Goal: Task Accomplishment & Management: Use online tool/utility

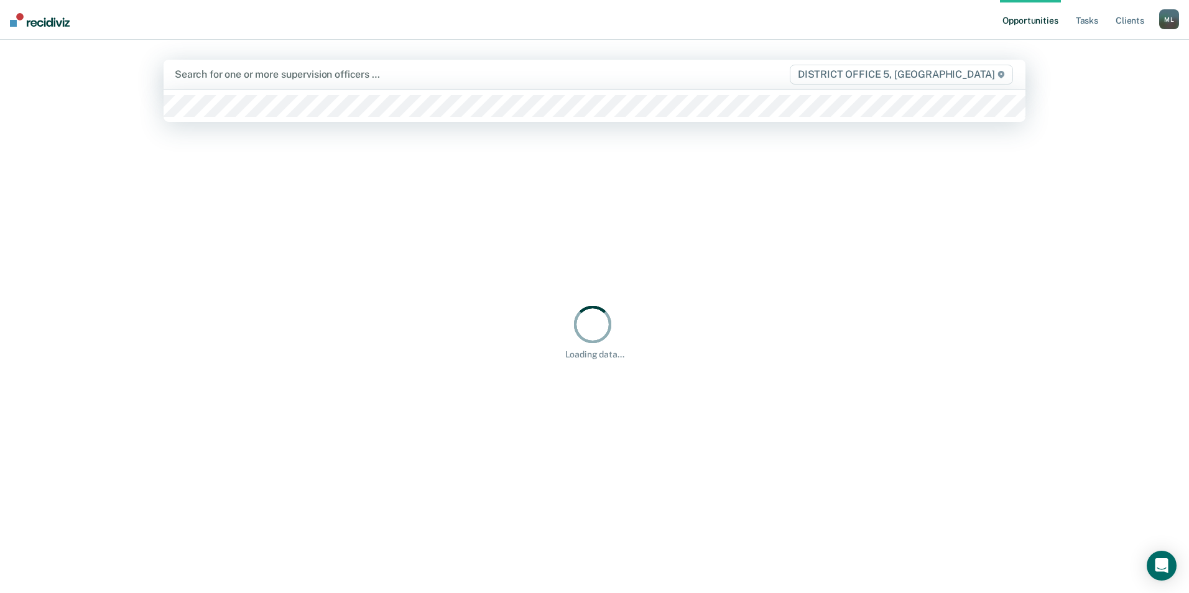
click at [495, 80] on div at bounding box center [468, 74] width 587 height 14
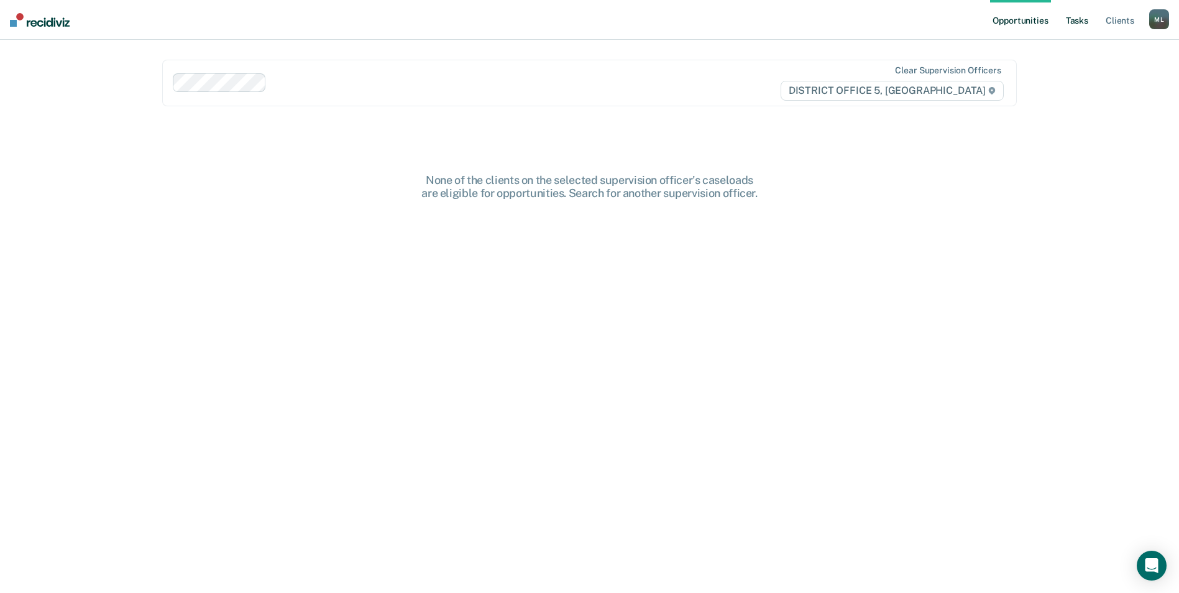
click at [1072, 19] on link "Tasks" at bounding box center [1077, 20] width 27 height 40
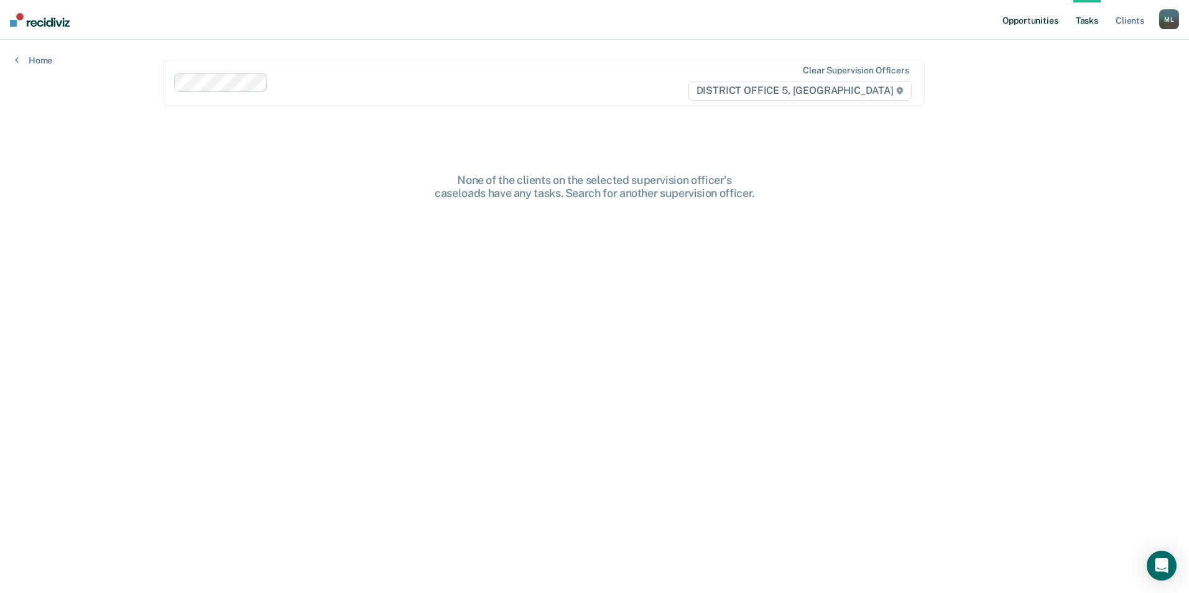
click at [1015, 16] on link "Opportunities" at bounding box center [1030, 20] width 60 height 40
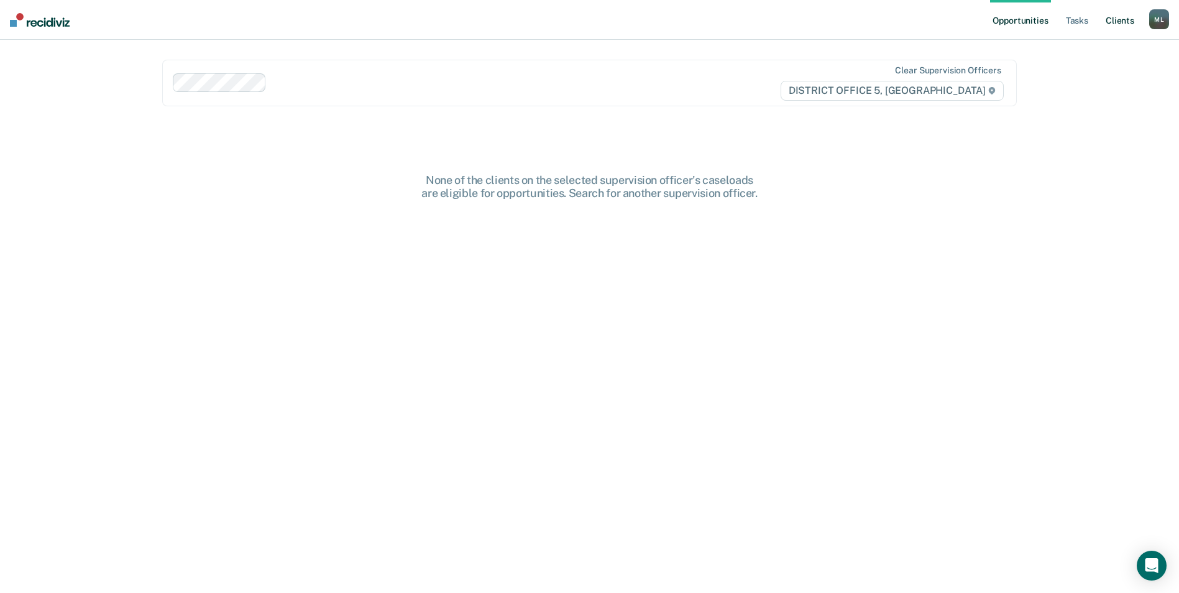
click at [1122, 16] on link "Client s" at bounding box center [1120, 20] width 34 height 40
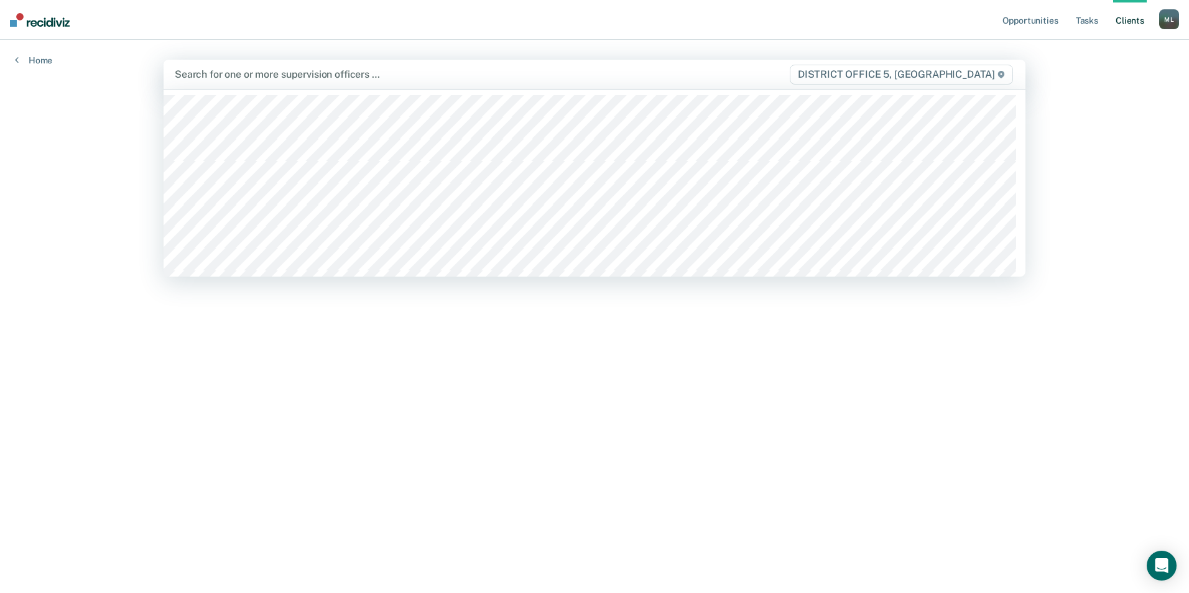
click at [364, 74] on div at bounding box center [468, 74] width 587 height 14
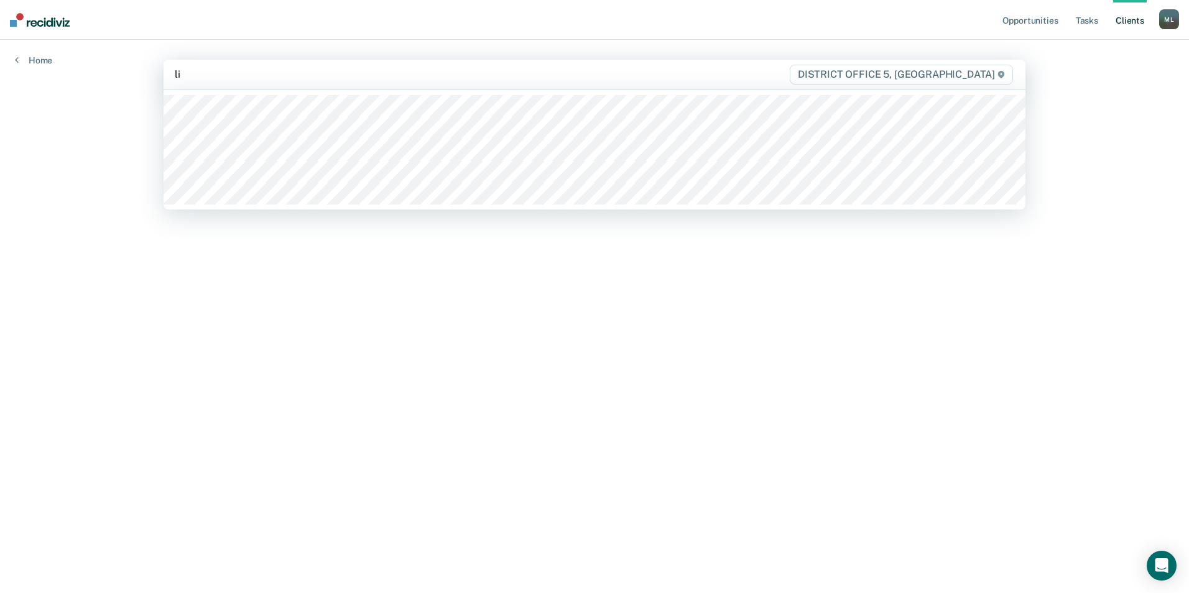
type input "lin"
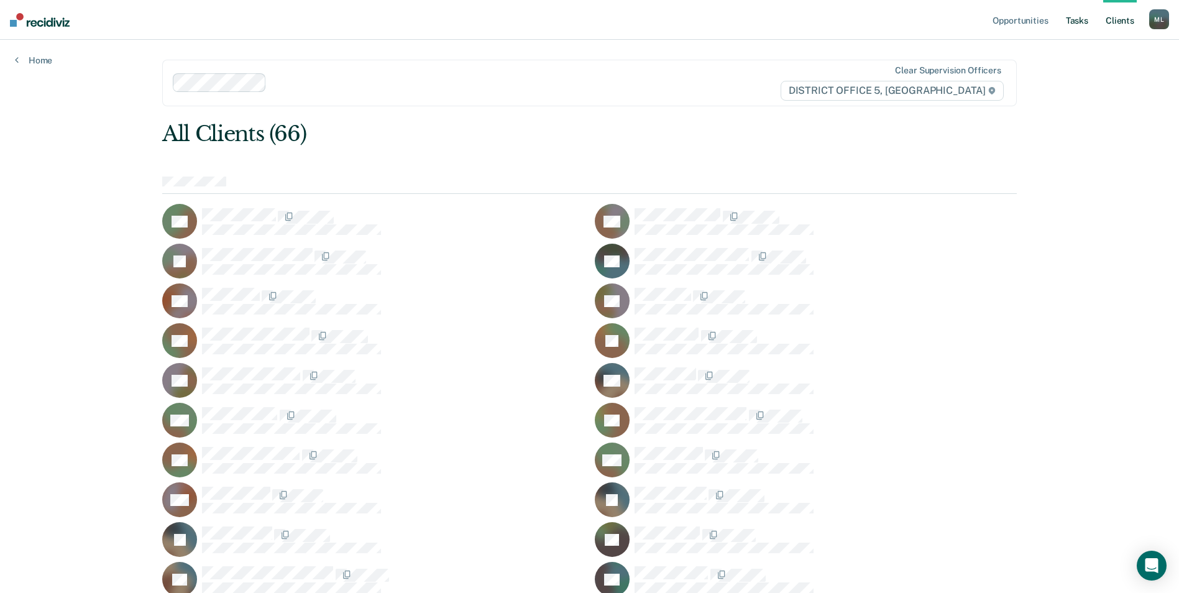
click at [1084, 19] on link "Tasks" at bounding box center [1077, 20] width 27 height 40
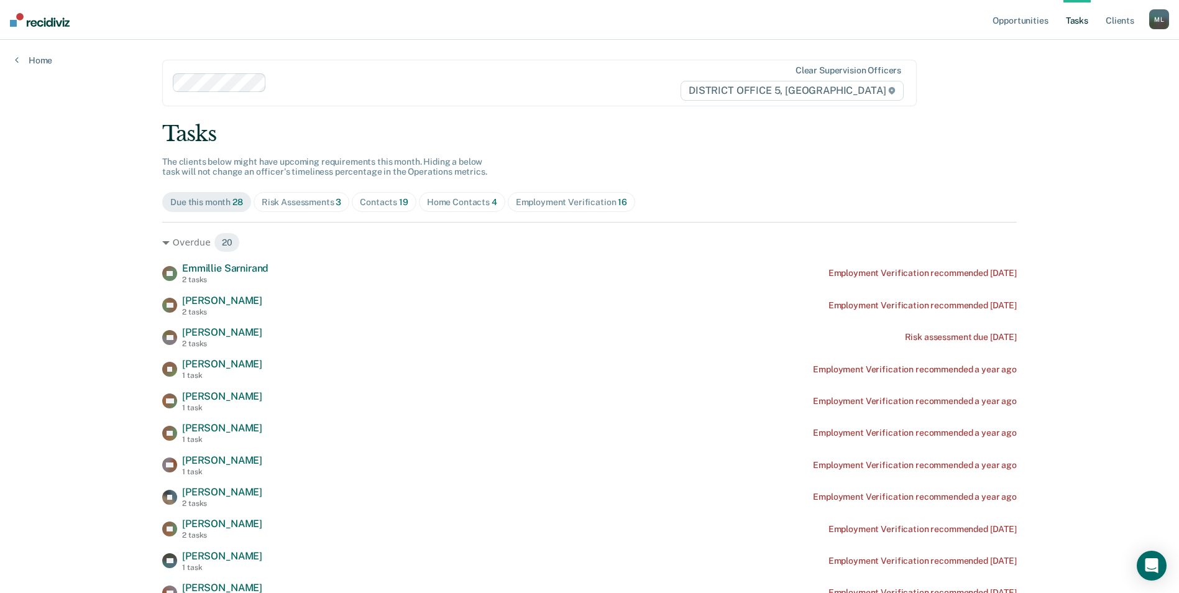
click at [319, 206] on div "Risk Assessments 3" at bounding box center [302, 202] width 80 height 11
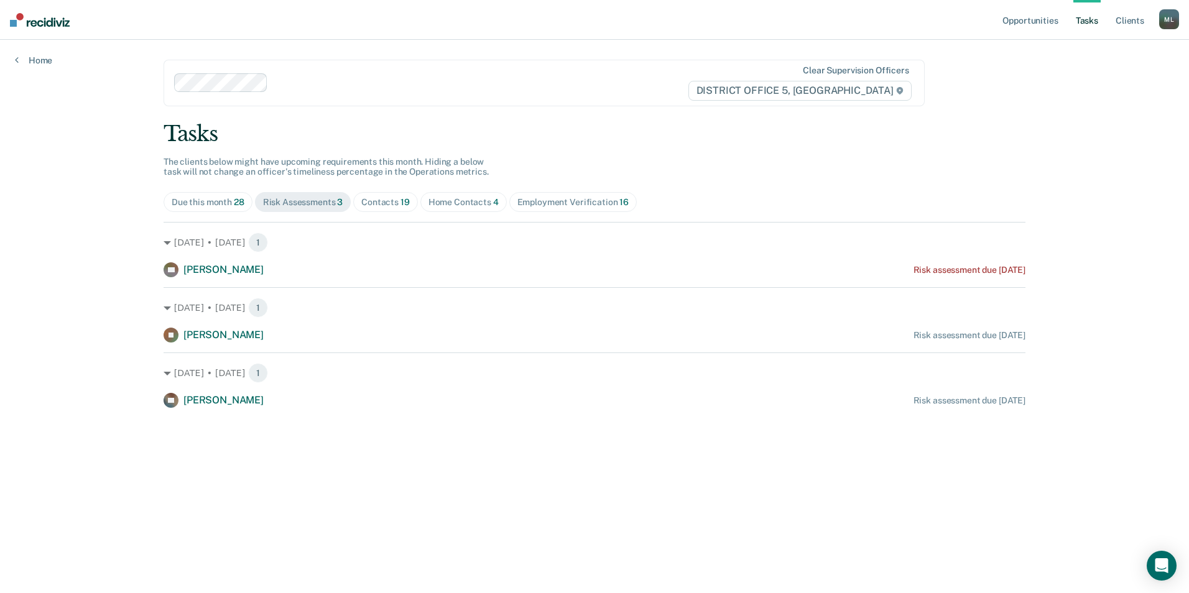
click at [379, 205] on div "Contacts 19" at bounding box center [385, 202] width 48 height 11
